Goal: Transaction & Acquisition: Purchase product/service

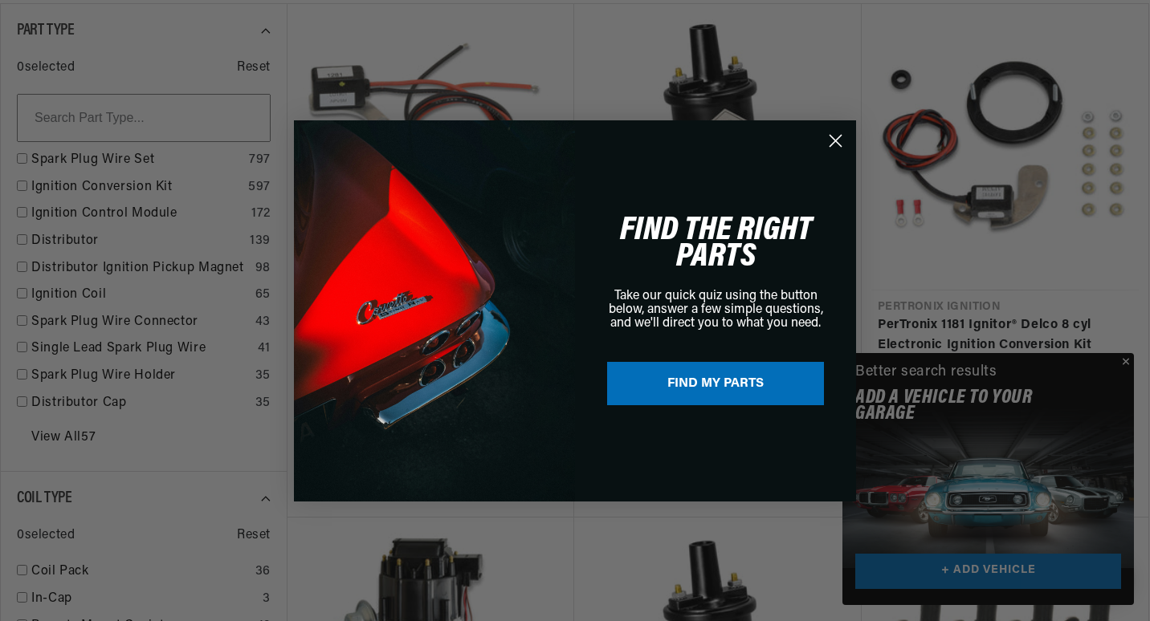
drag, startPoint x: 1122, startPoint y: 360, endPoint x: 1115, endPoint y: 347, distance: 15.1
click at [1122, 360] on div "Close dialog FIND THE RIGHT PARTS Take our quick quiz using the button below, a…" at bounding box center [575, 310] width 1150 height 621
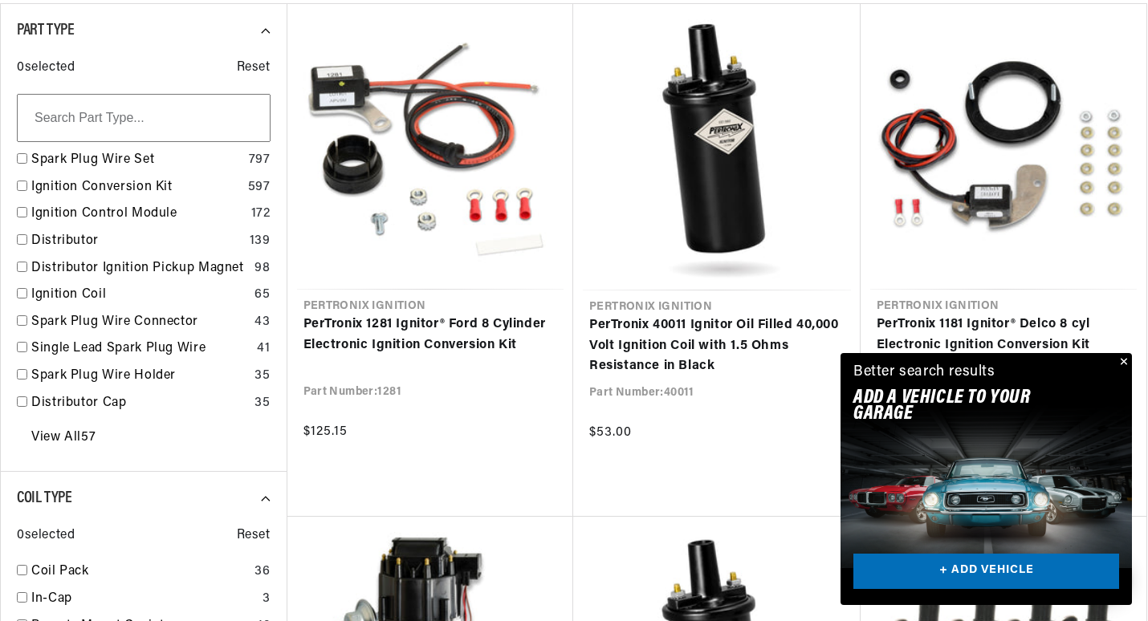
click at [1128, 364] on button "Close" at bounding box center [1122, 362] width 19 height 19
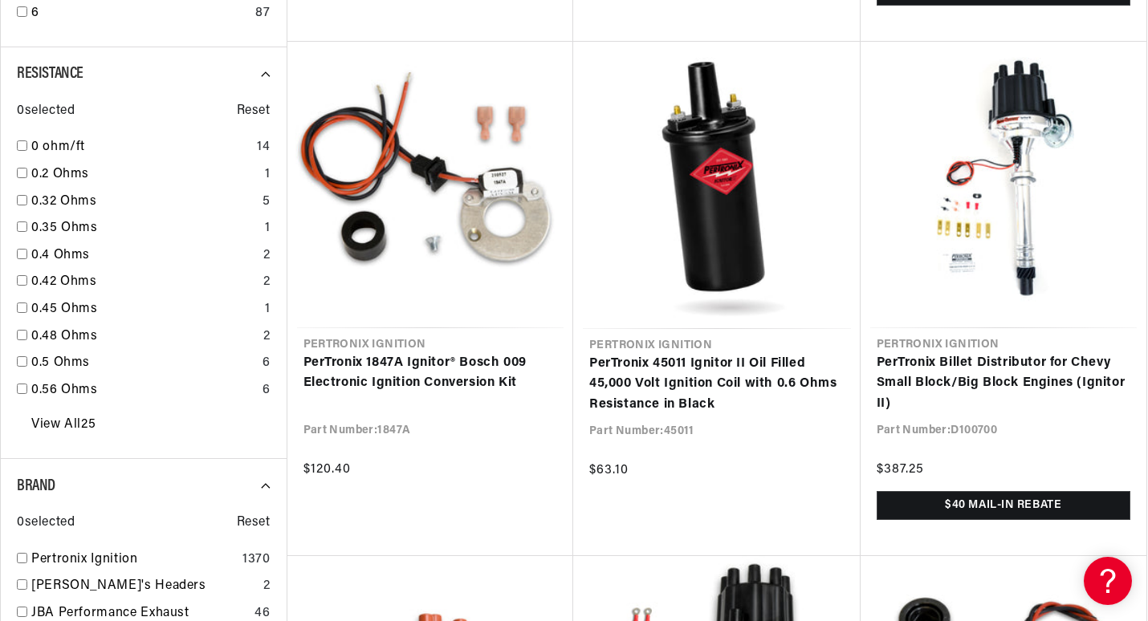
scroll to position [1525, 0]
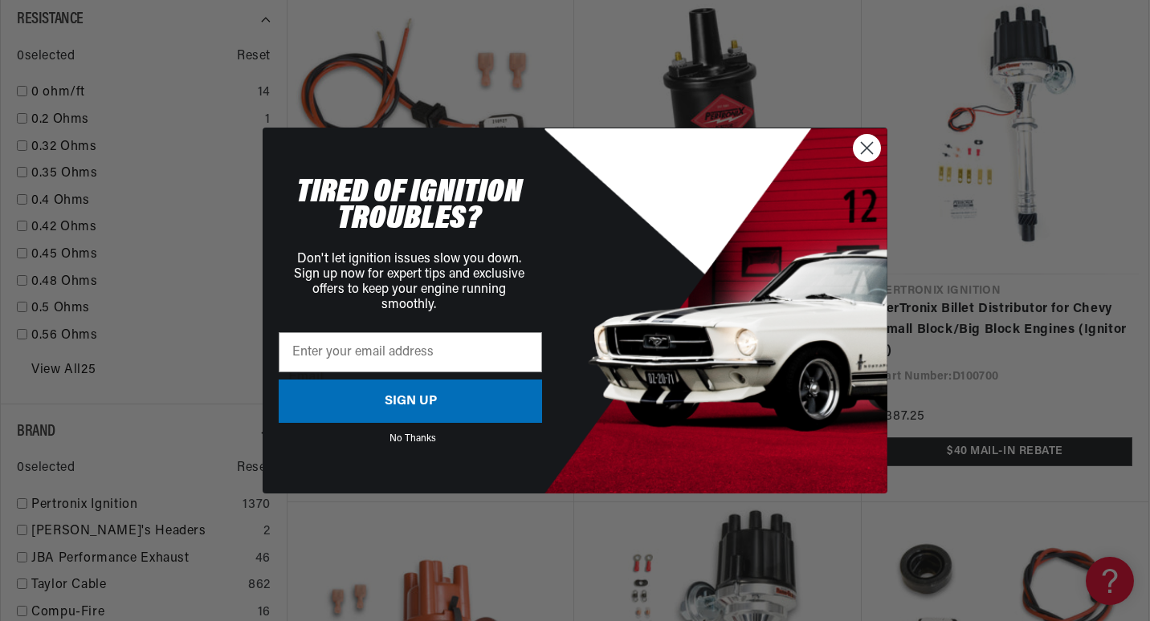
click at [870, 153] on icon "Close dialog" at bounding box center [866, 148] width 11 height 11
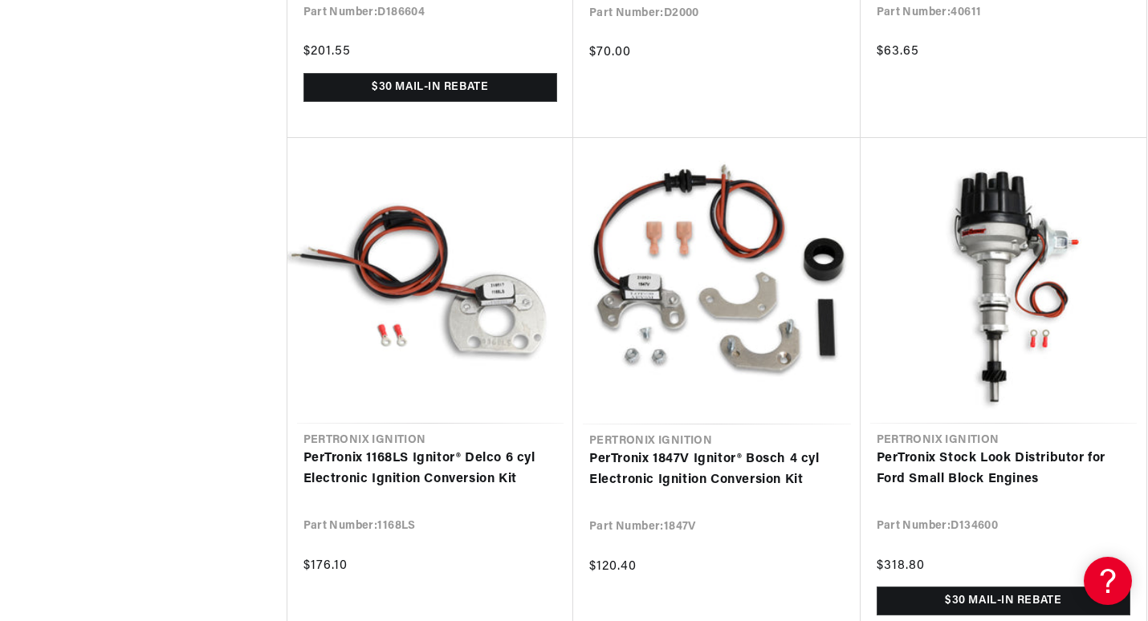
scroll to position [3533, 0]
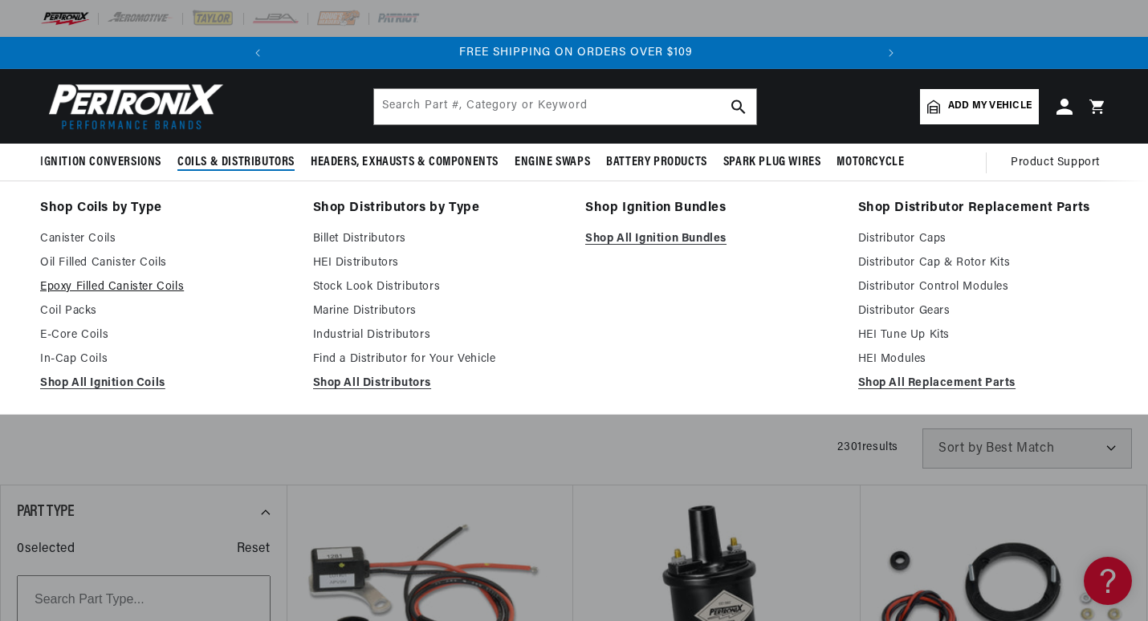
click at [132, 286] on link "Epoxy Filled Canister Coils" at bounding box center [165, 287] width 250 height 19
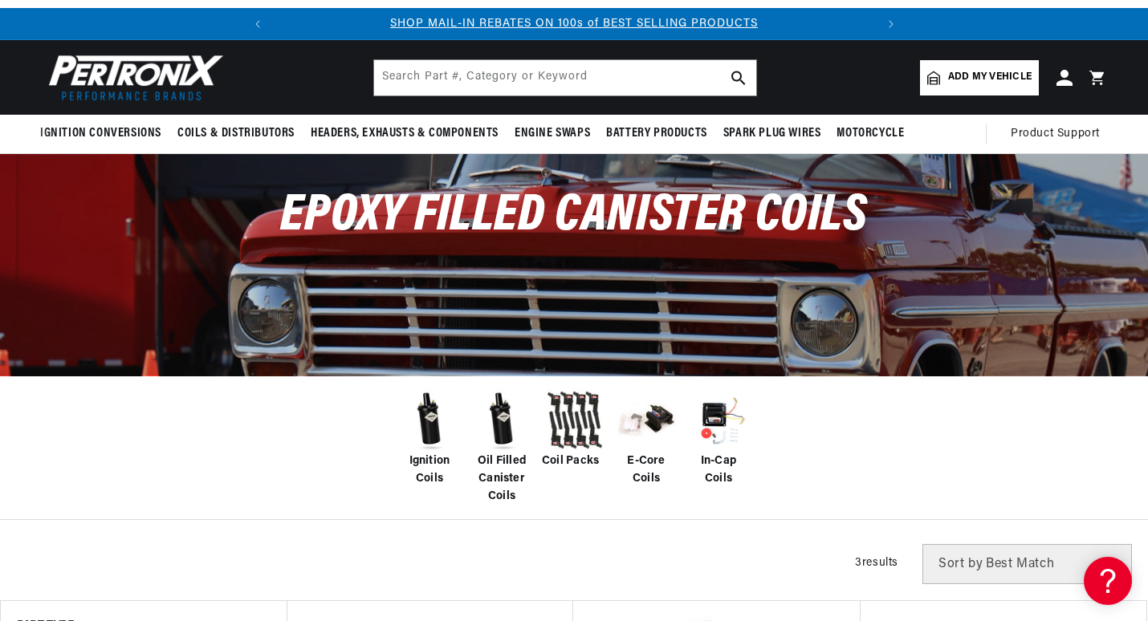
scroll to position [161, 0]
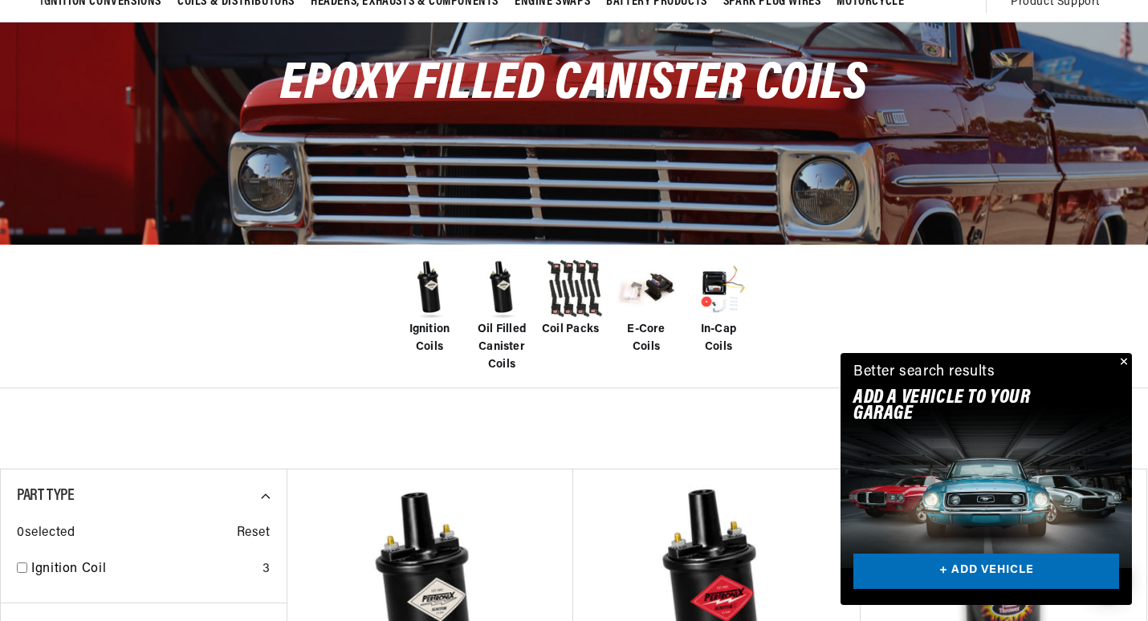
click at [426, 290] on img at bounding box center [429, 289] width 64 height 64
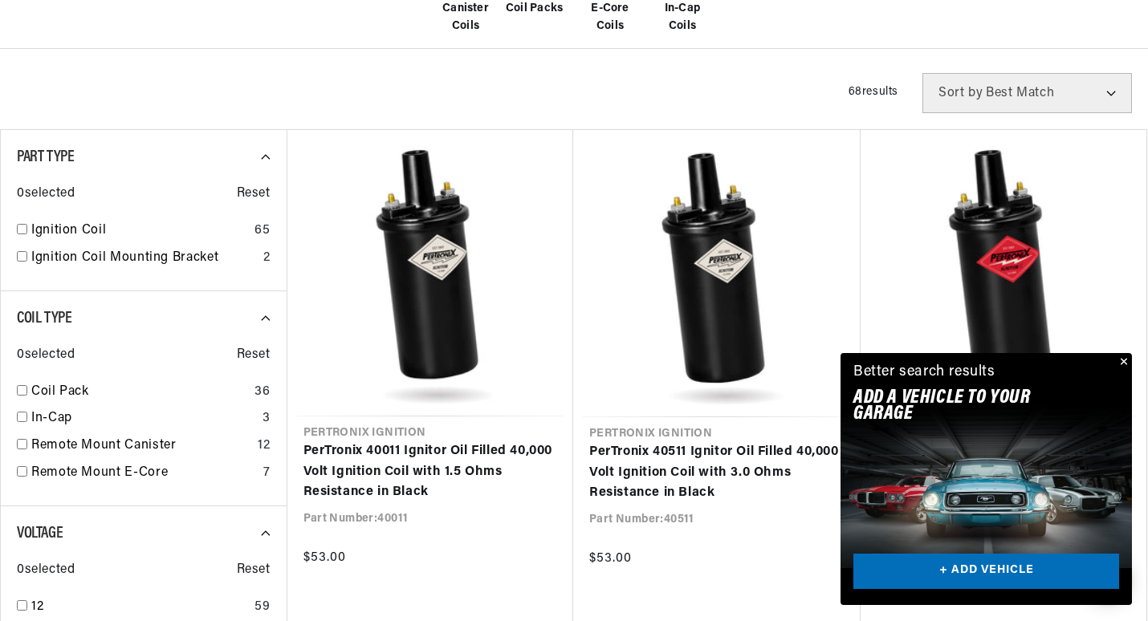
click at [1120, 360] on button "Close" at bounding box center [1122, 362] width 19 height 19
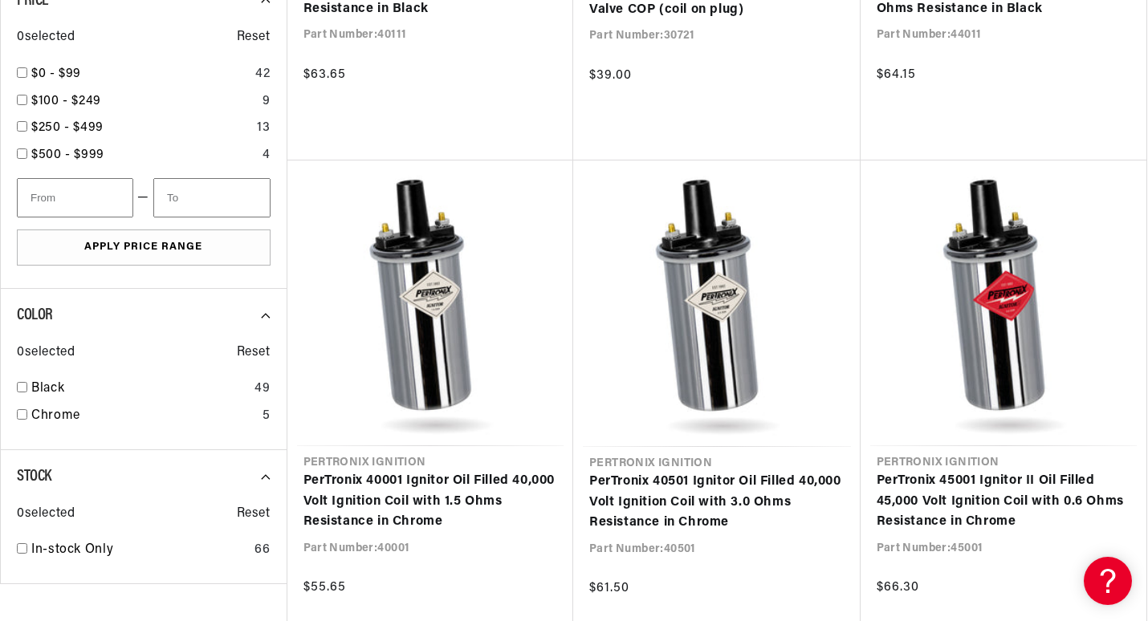
scroll to position [2007, 0]
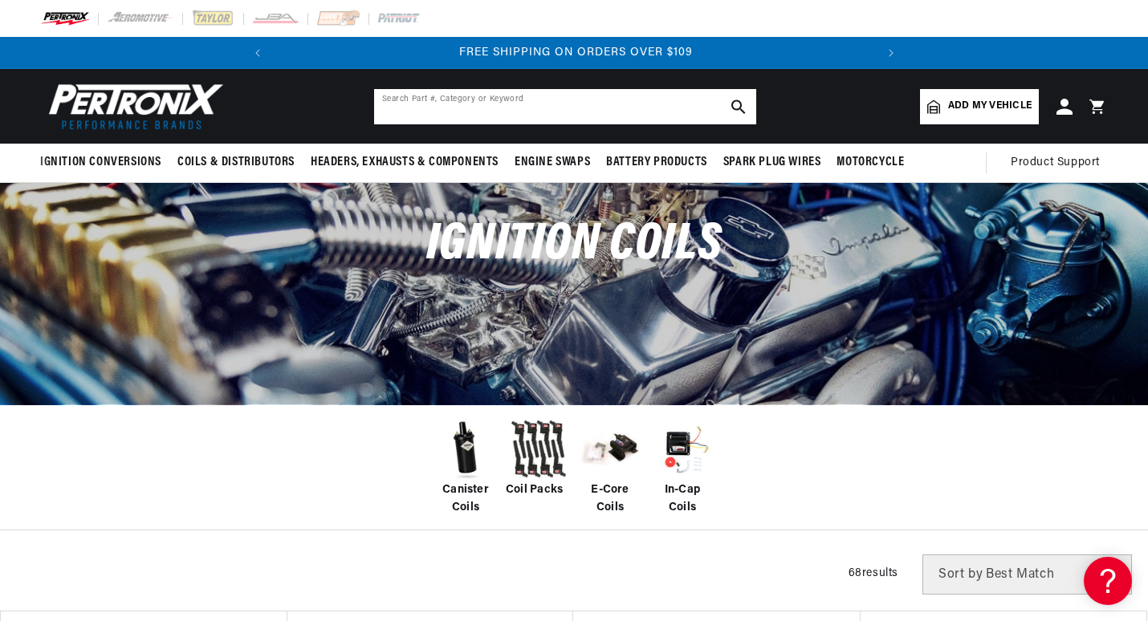
click at [551, 106] on input "text" at bounding box center [565, 106] width 382 height 35
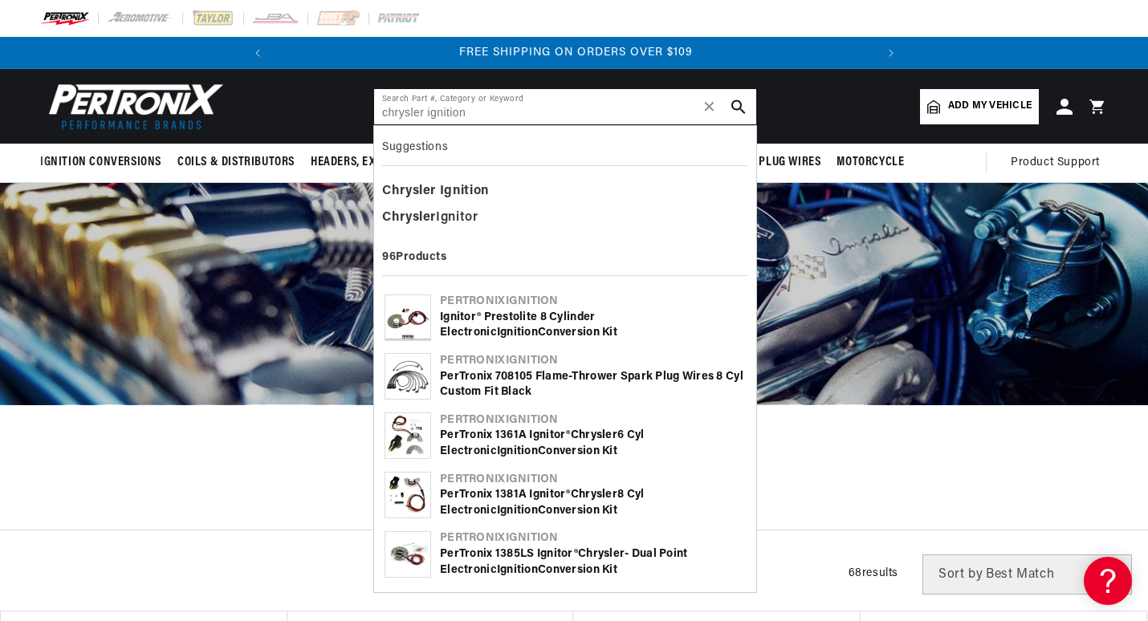
type input "chrysler ignition"
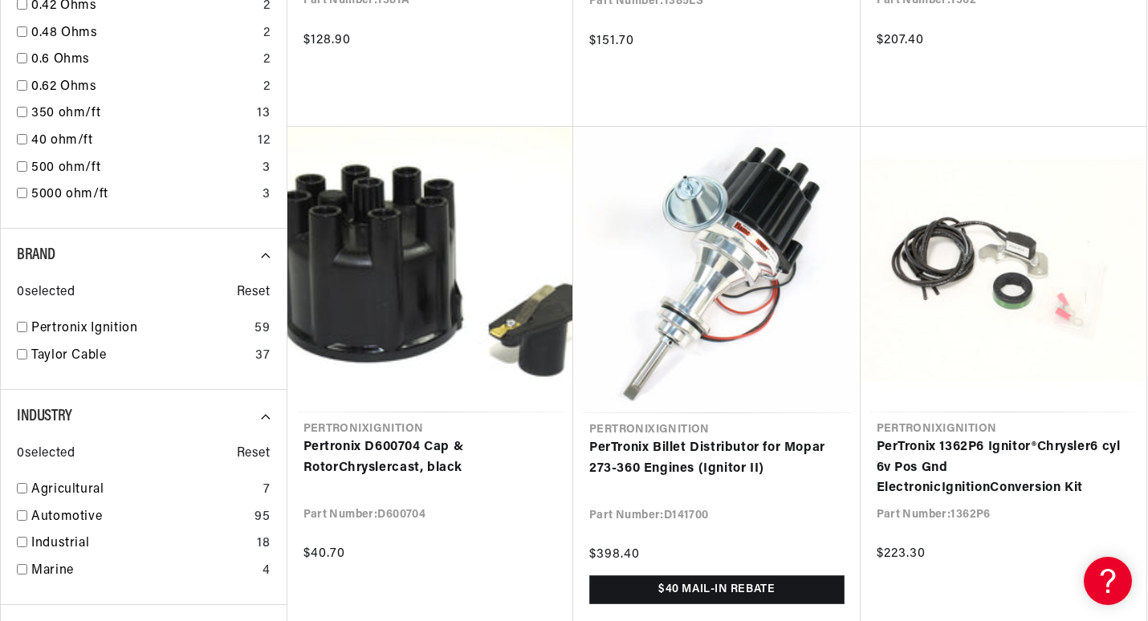
scroll to position [1285, 0]
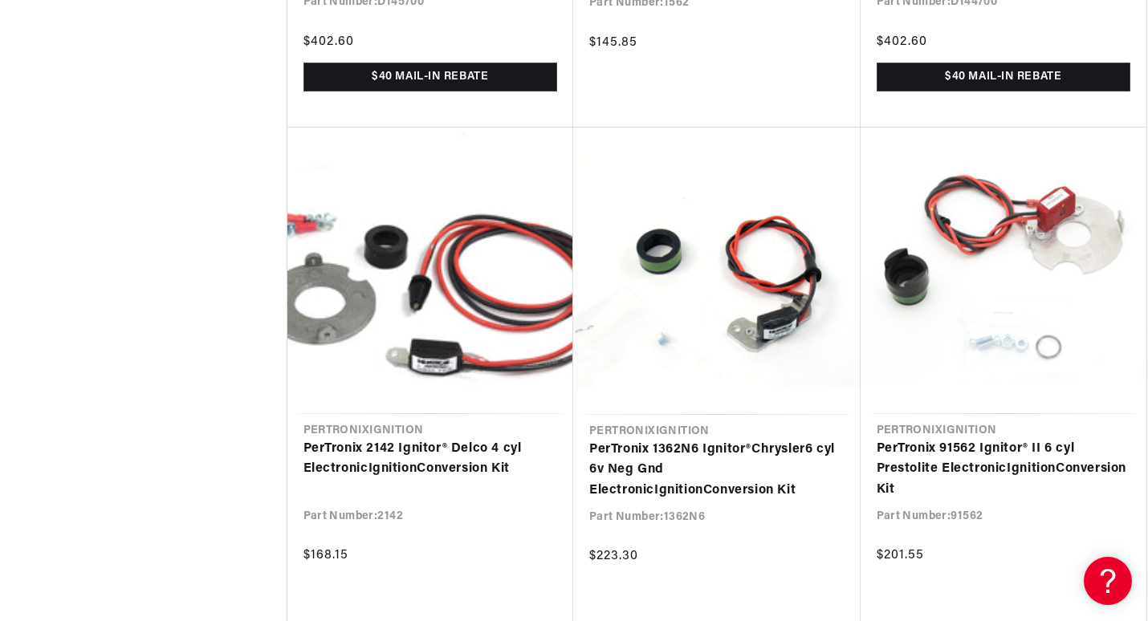
scroll to position [0, 600]
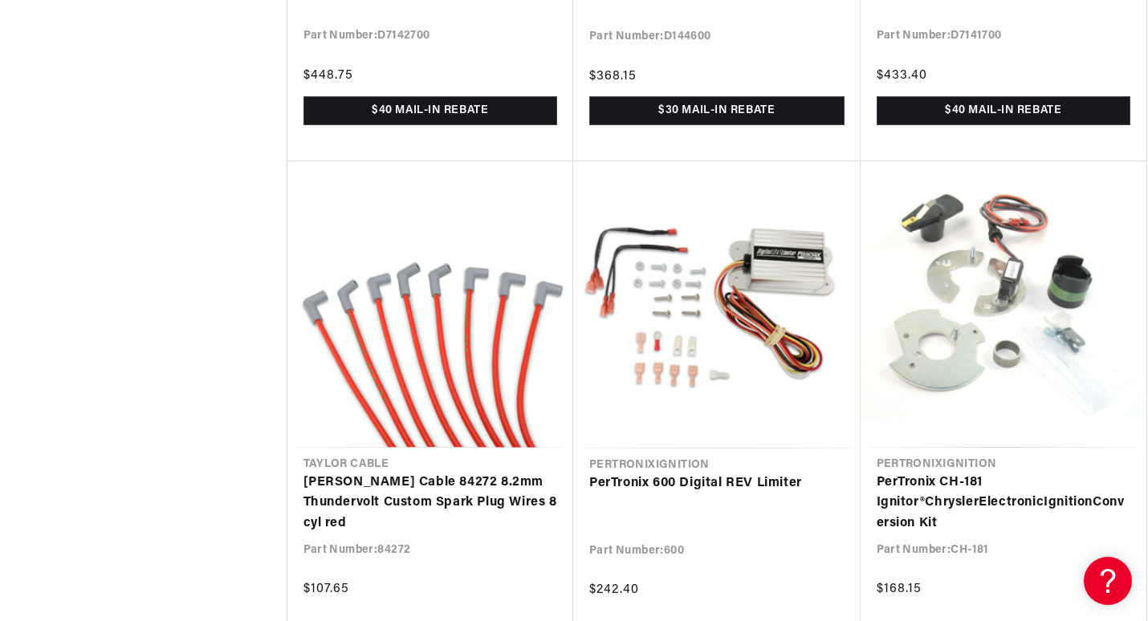
scroll to position [5299, 0]
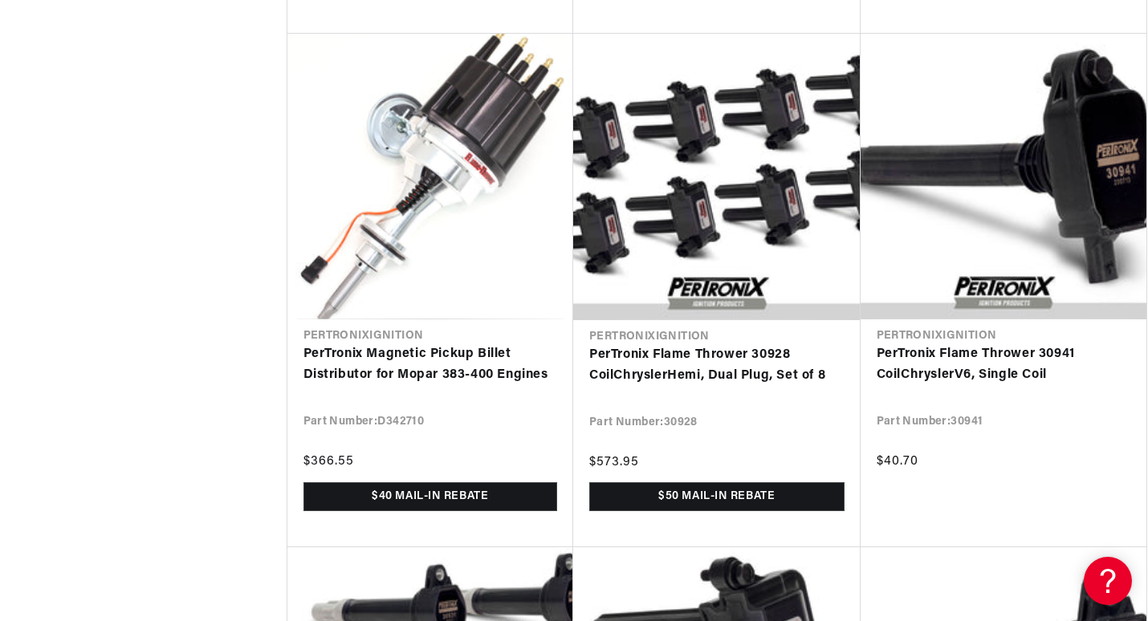
scroll to position [0, 600]
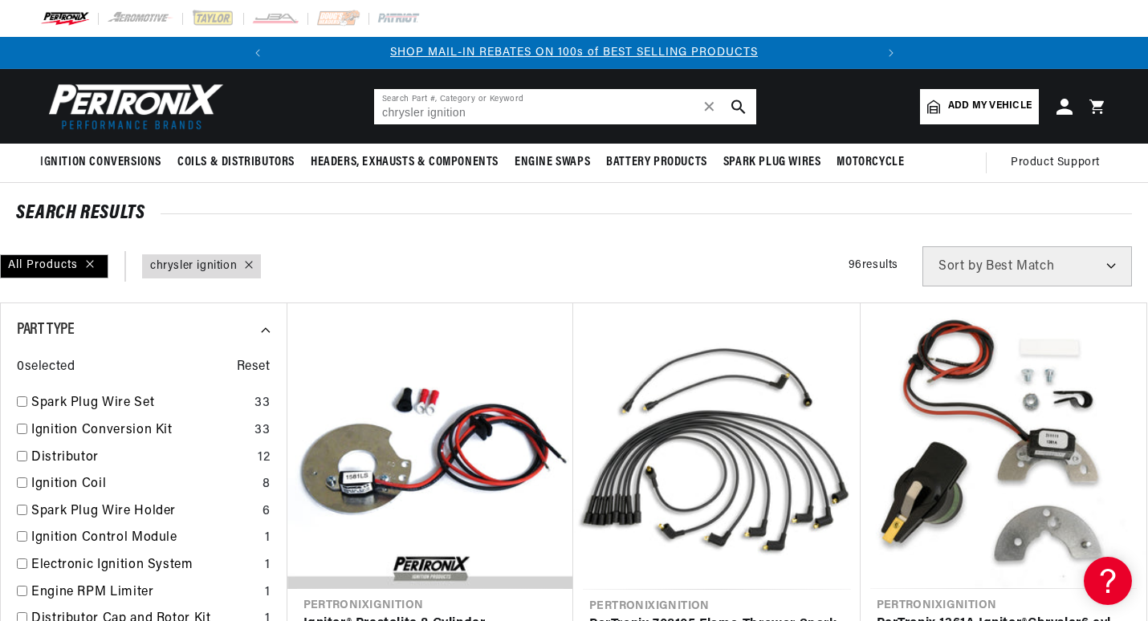
click at [518, 115] on input "chrysler ignition" at bounding box center [565, 106] width 382 height 35
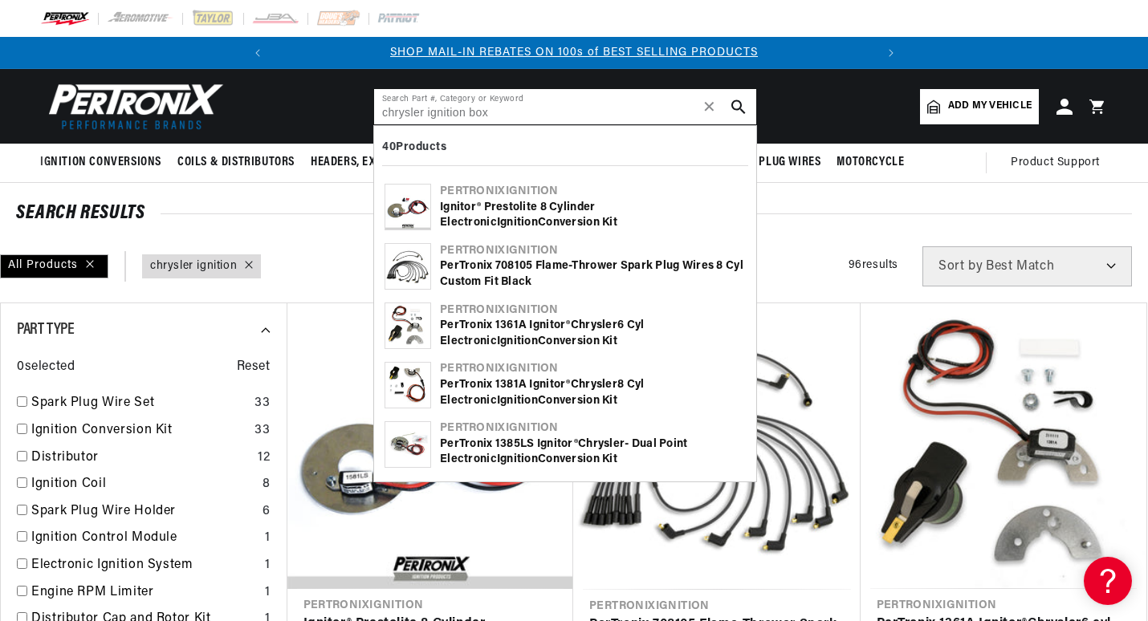
type input "chrysler ignition box"
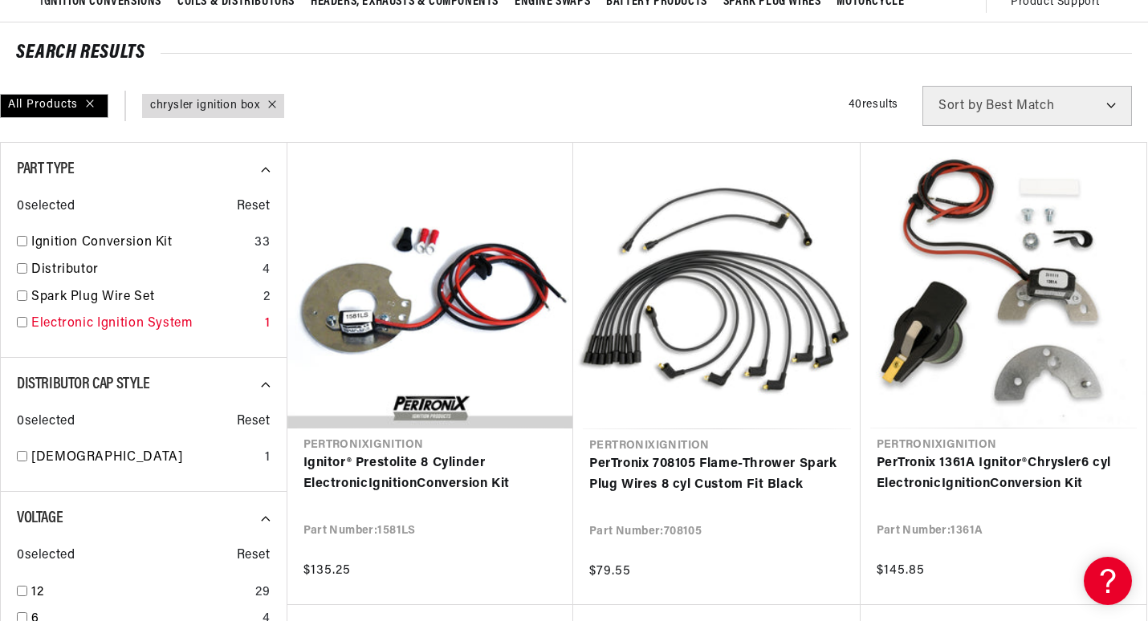
click at [18, 325] on input "checkbox" at bounding box center [22, 322] width 10 height 10
checkbox input "true"
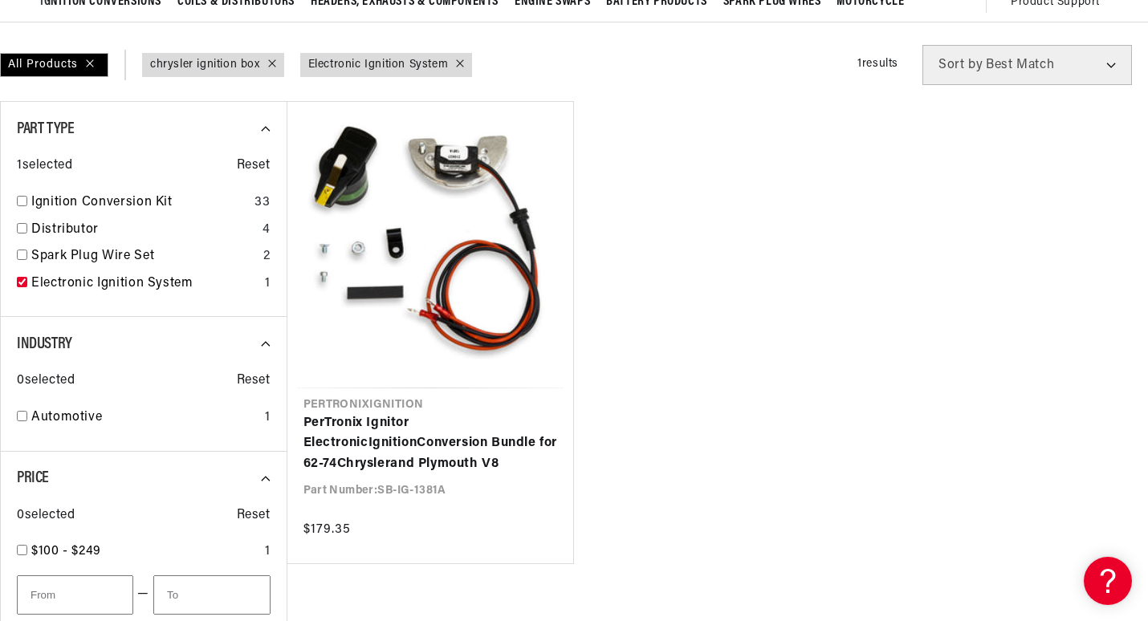
scroll to position [0, 600]
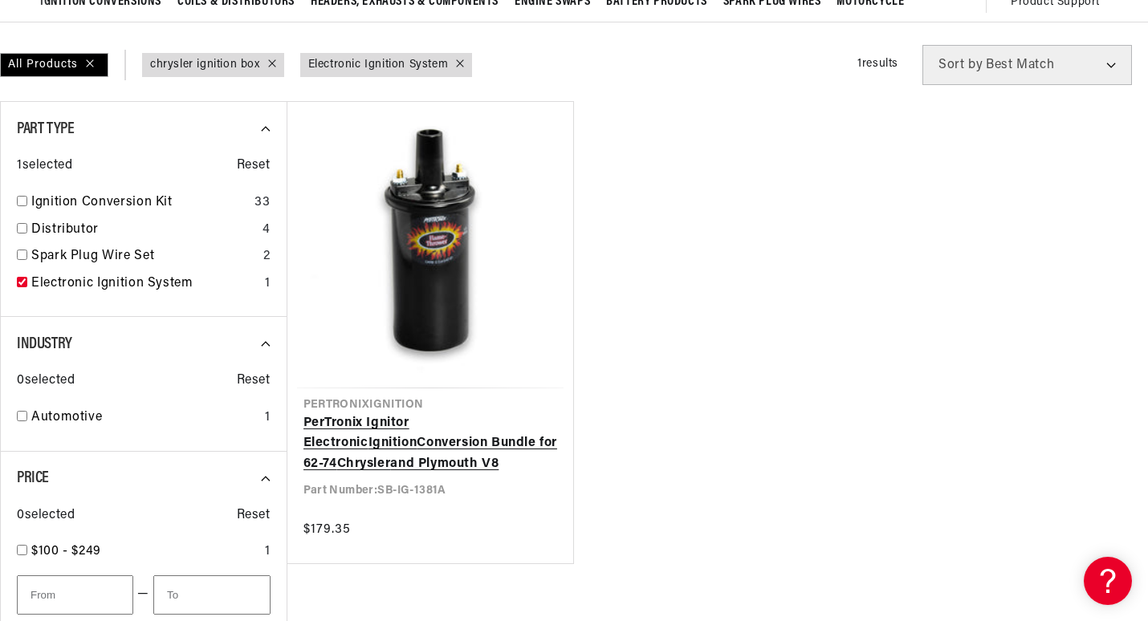
click at [478, 438] on link "PerTronix Ignitor Electronic Ignition Conversion Bundle for 62-74 Chrysler and …" at bounding box center [430, 444] width 255 height 62
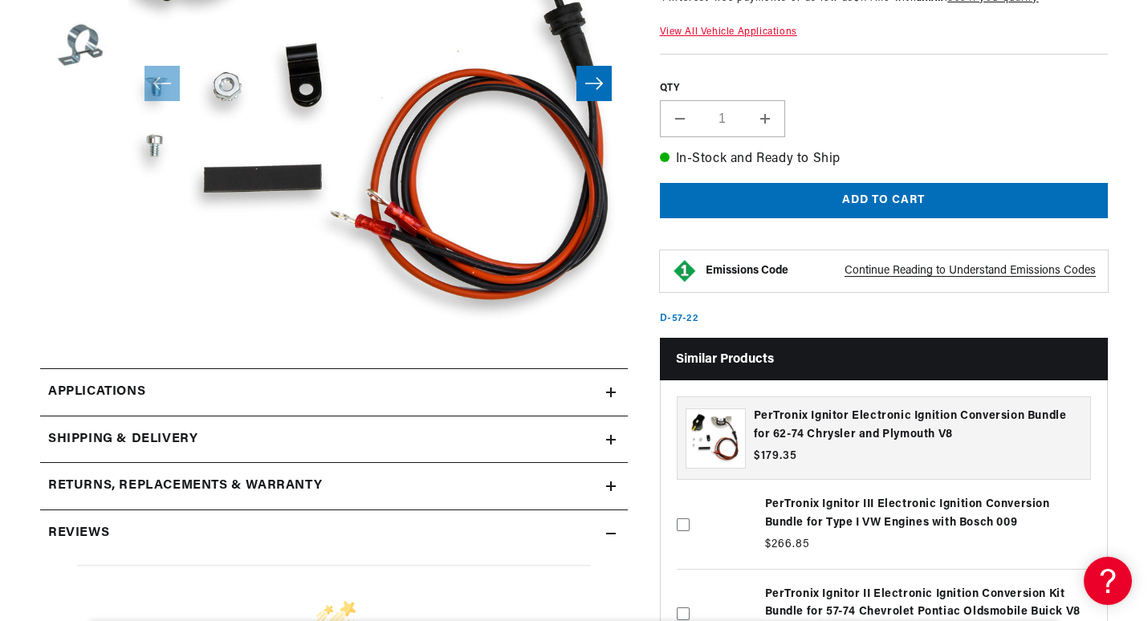
scroll to position [482, 0]
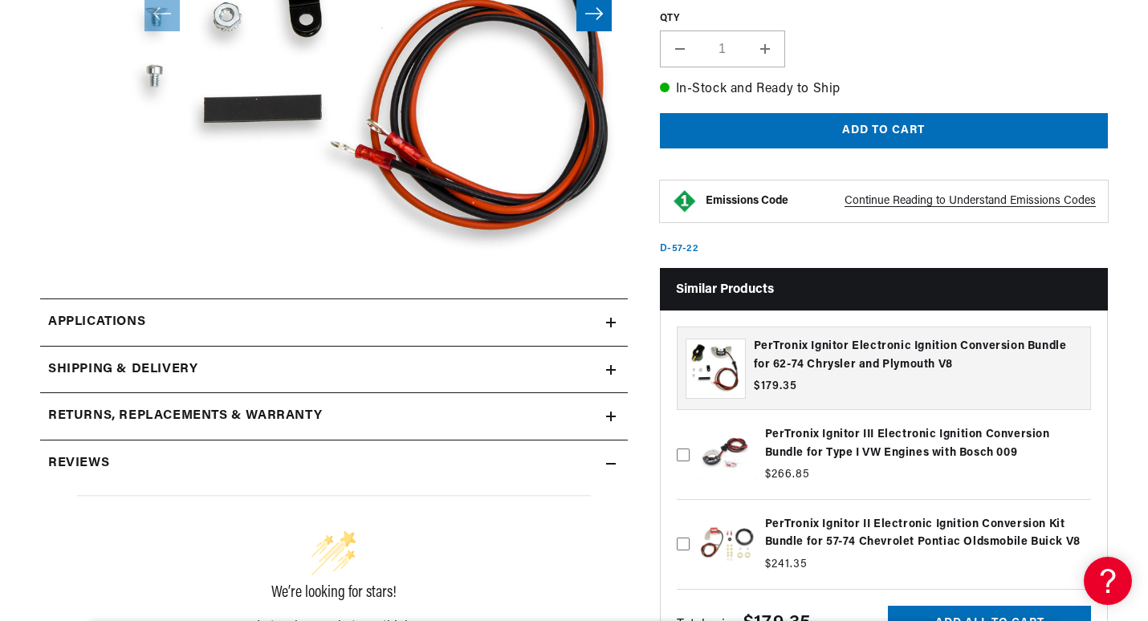
click at [606, 325] on icon at bounding box center [611, 323] width 10 height 10
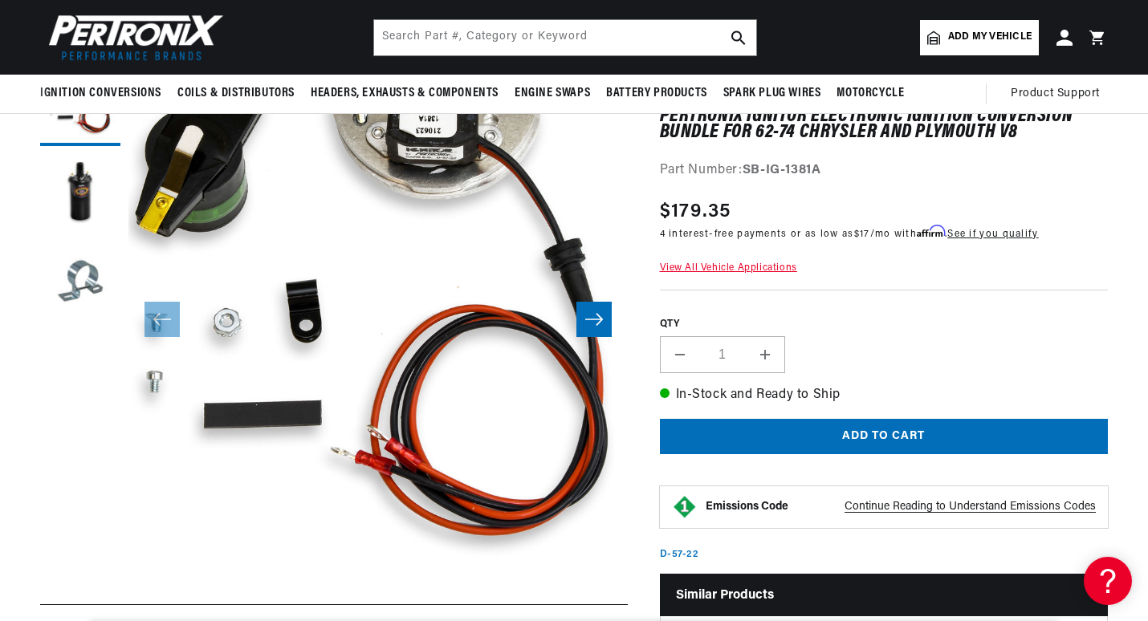
scroll to position [0, 600]
